Goal: Task Accomplishment & Management: Use online tool/utility

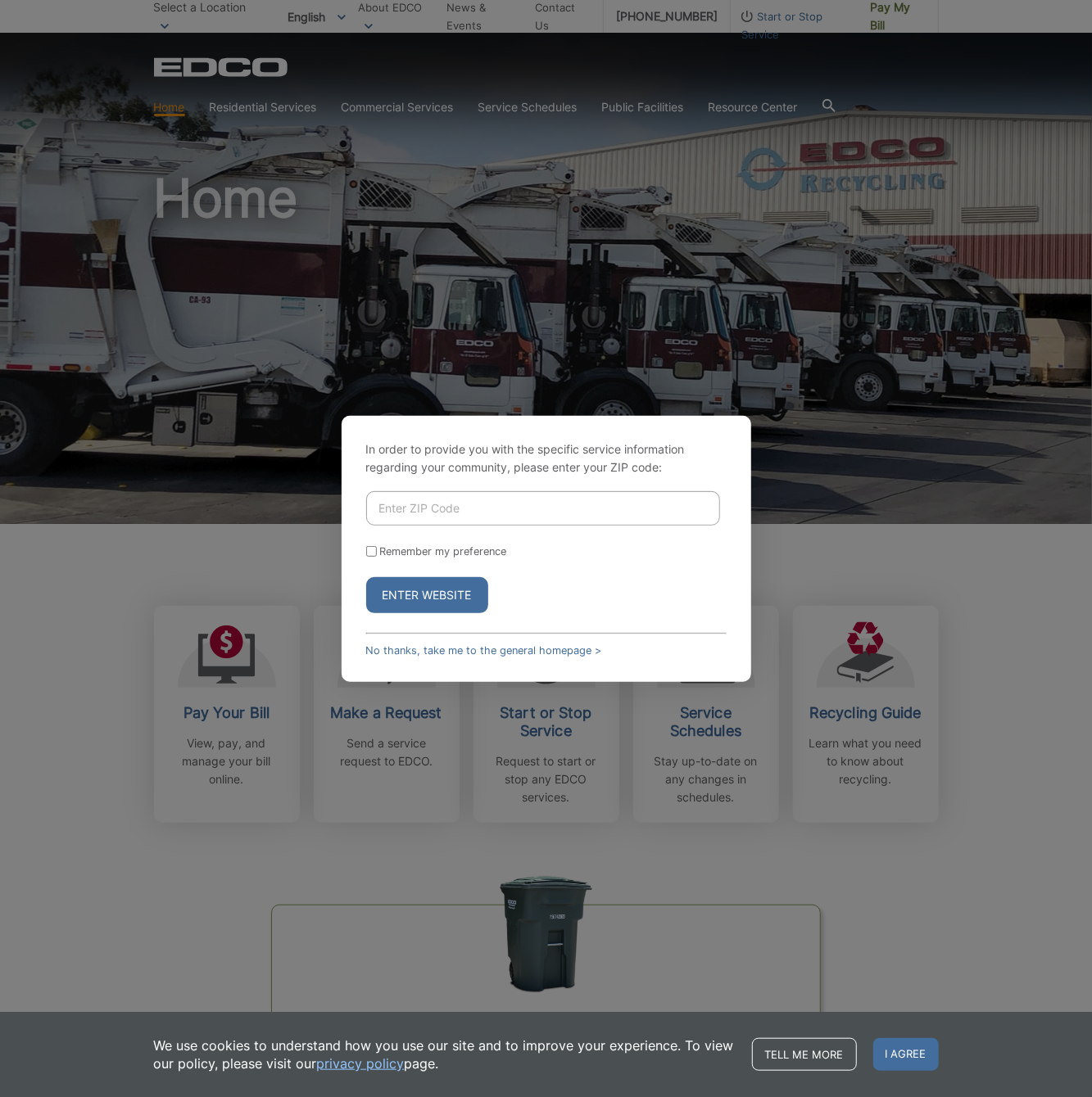
click at [406, 507] on input "Enter ZIP Code" at bounding box center [542, 508] width 353 height 34
type input "92024"
click at [440, 595] on button "Enter Website" at bounding box center [426, 595] width 122 height 36
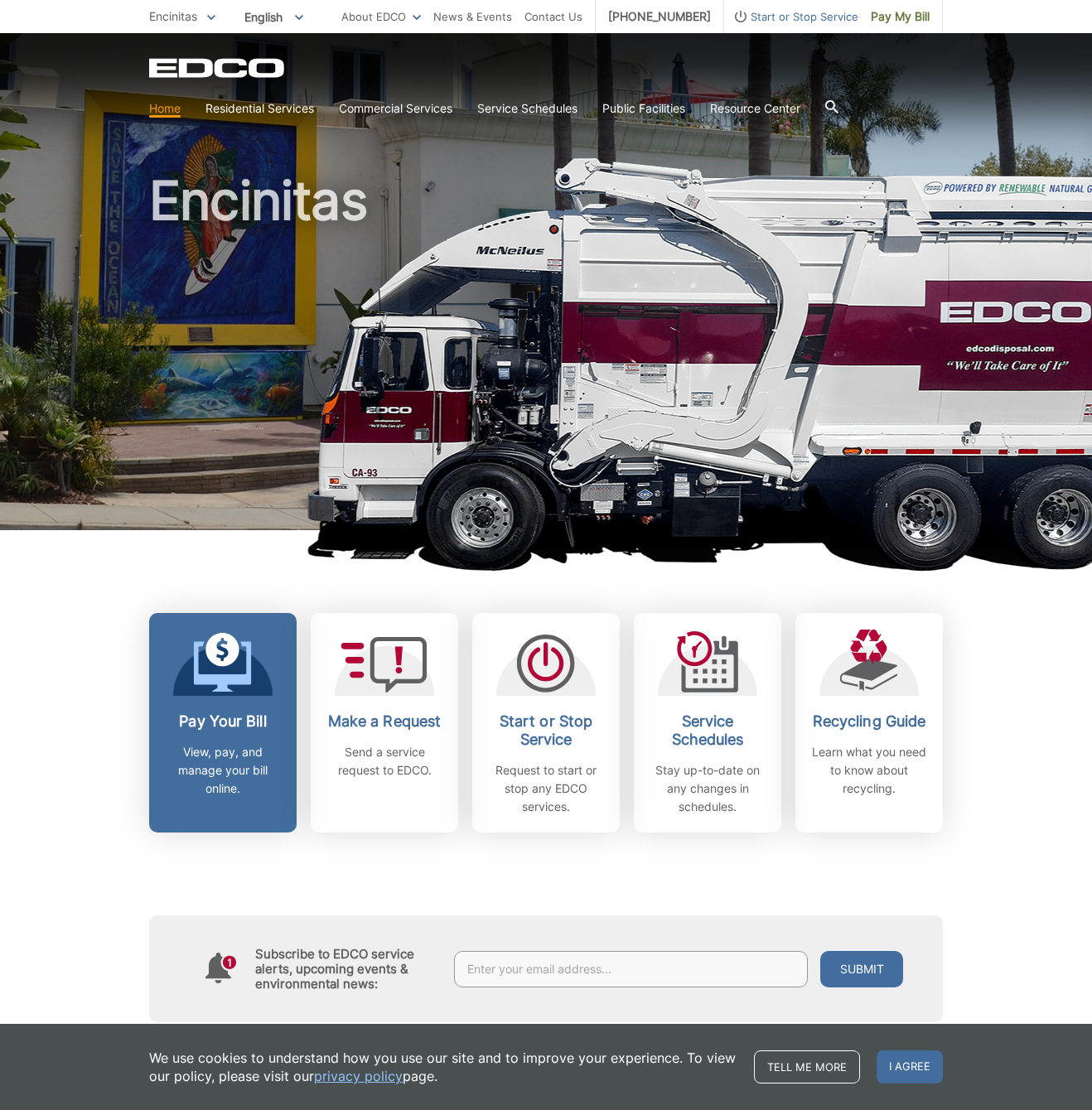
click at [239, 704] on link "Pay Your Bill View, pay, and manage your bill online." at bounding box center [223, 722] width 148 height 220
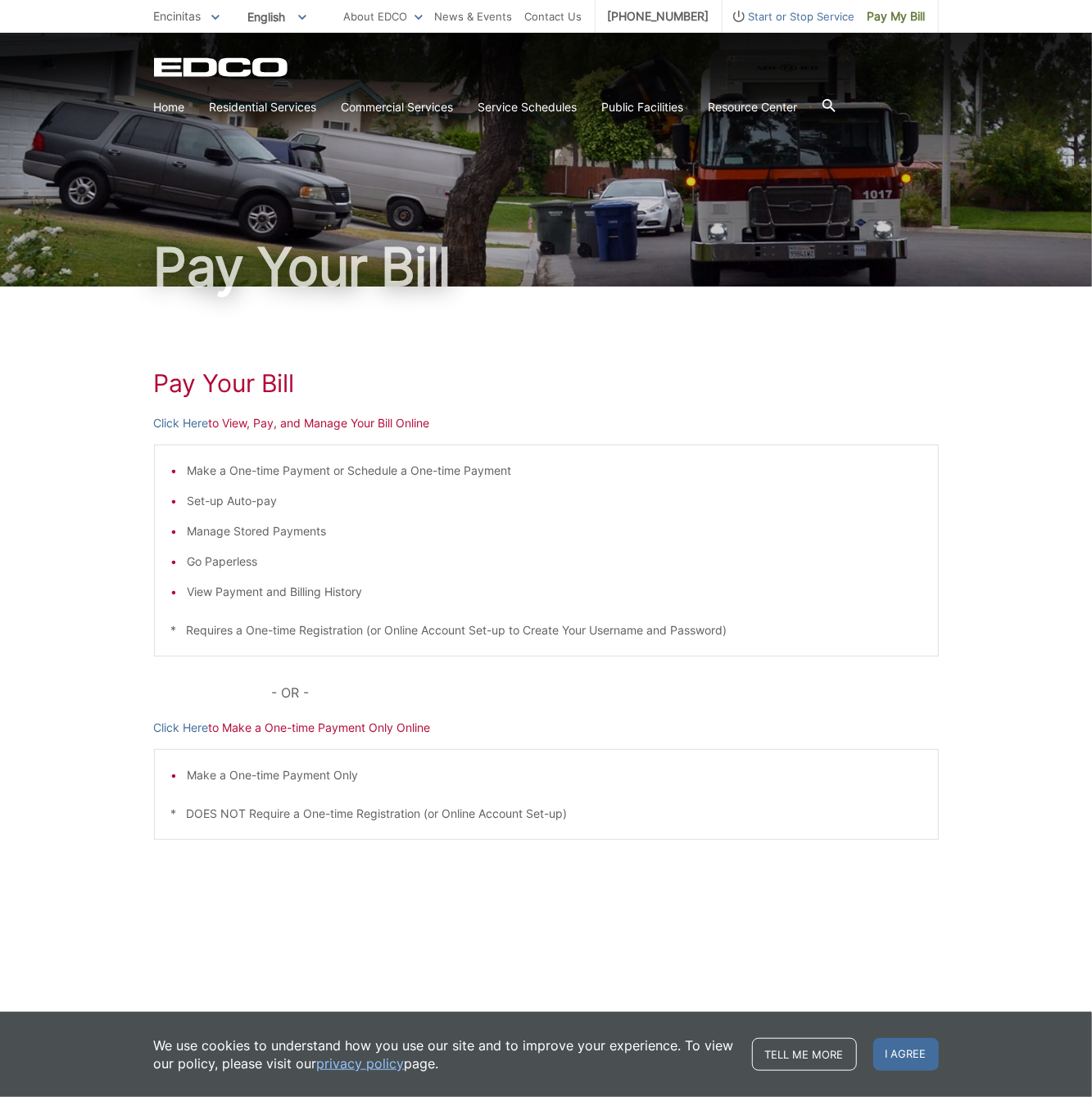
click at [233, 426] on p "Click Here to View, Pay, and Manage Your Bill Online" at bounding box center [546, 423] width 785 height 18
click at [164, 417] on link "Click Here" at bounding box center [181, 423] width 55 height 18
